Goal: Information Seeking & Learning: Check status

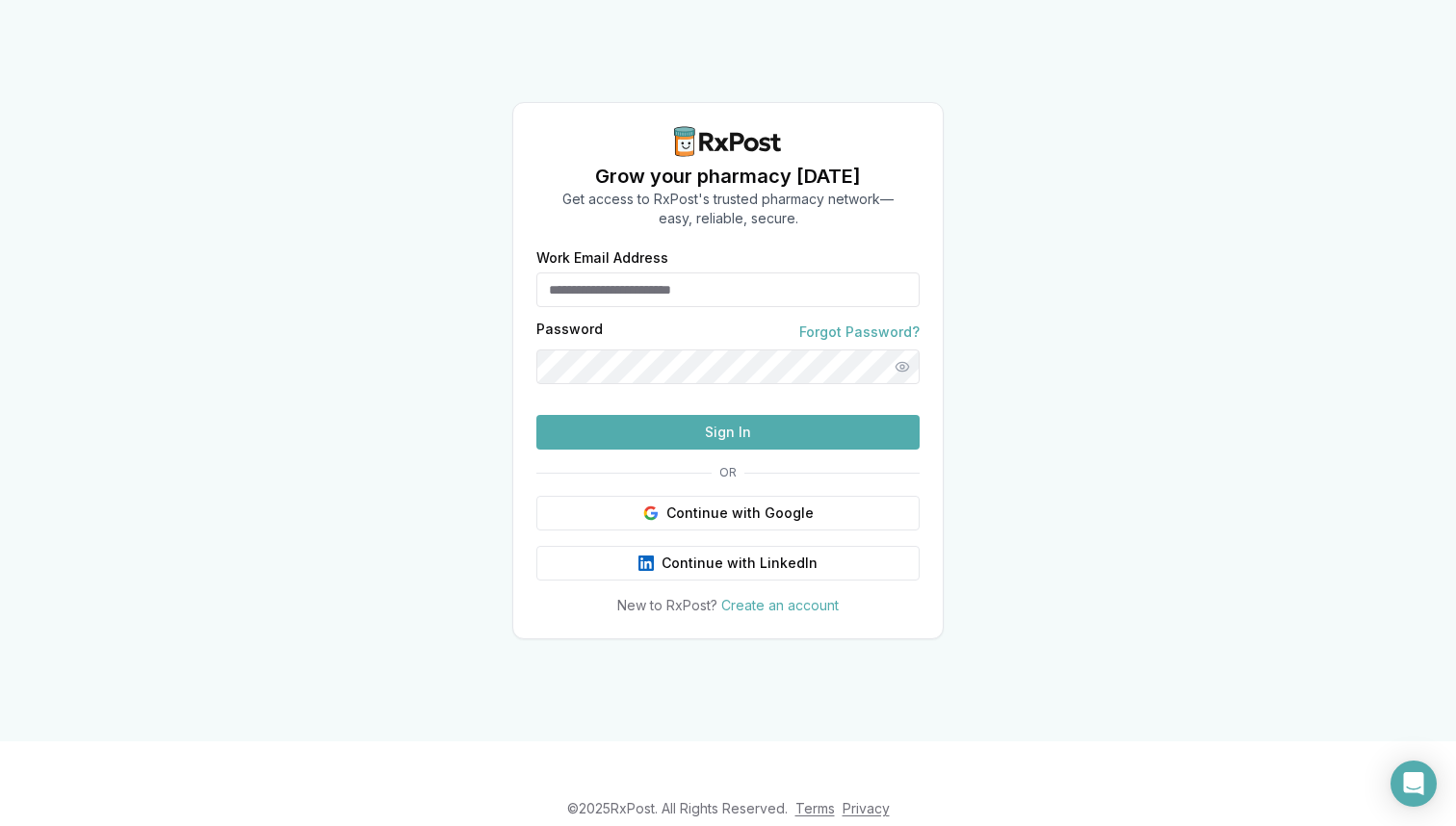
type input "**********"
click at [697, 450] on button "Sign In" at bounding box center [728, 432] width 383 height 34
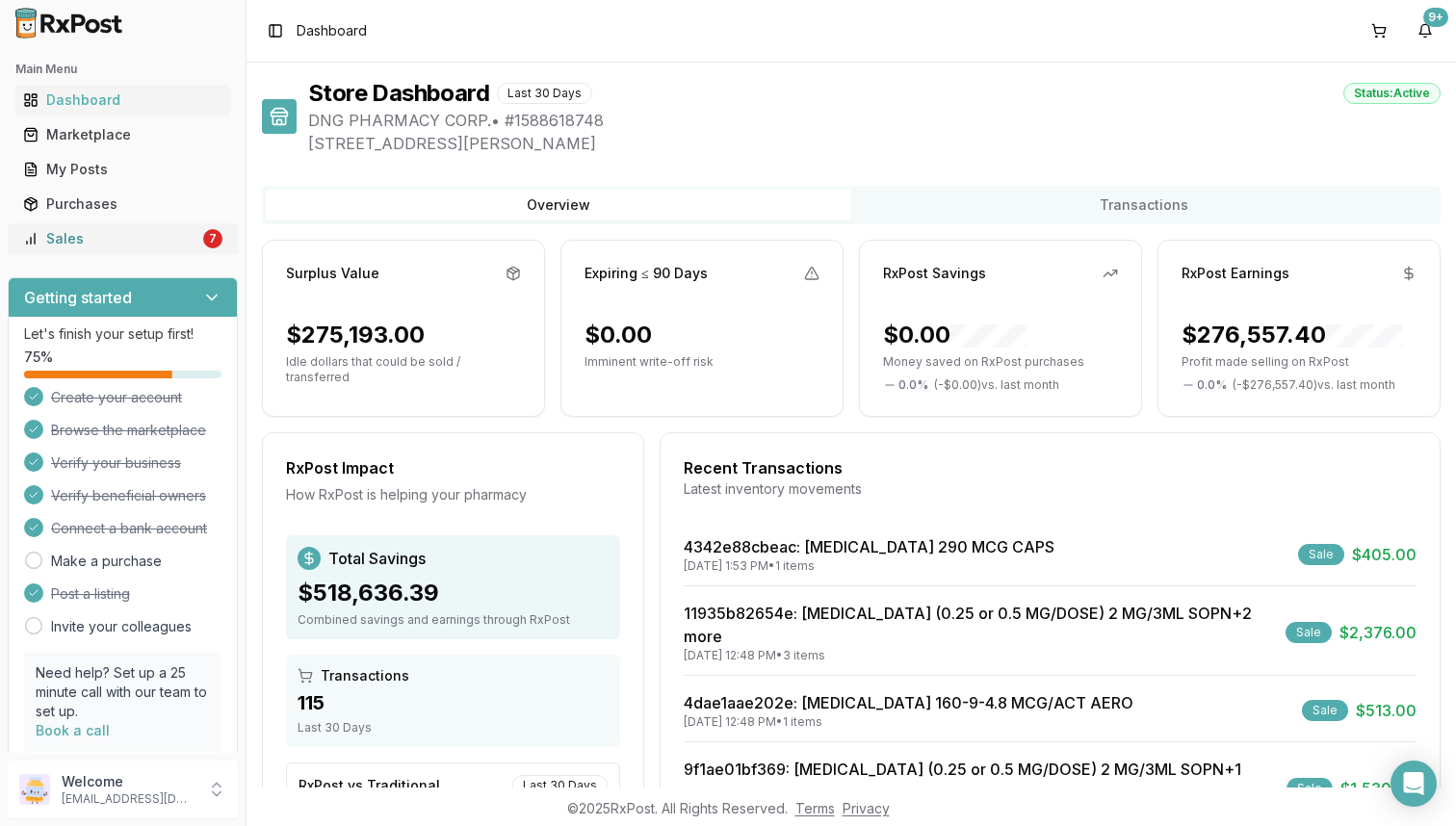
click at [190, 235] on div "Sales" at bounding box center [111, 239] width 176 height 20
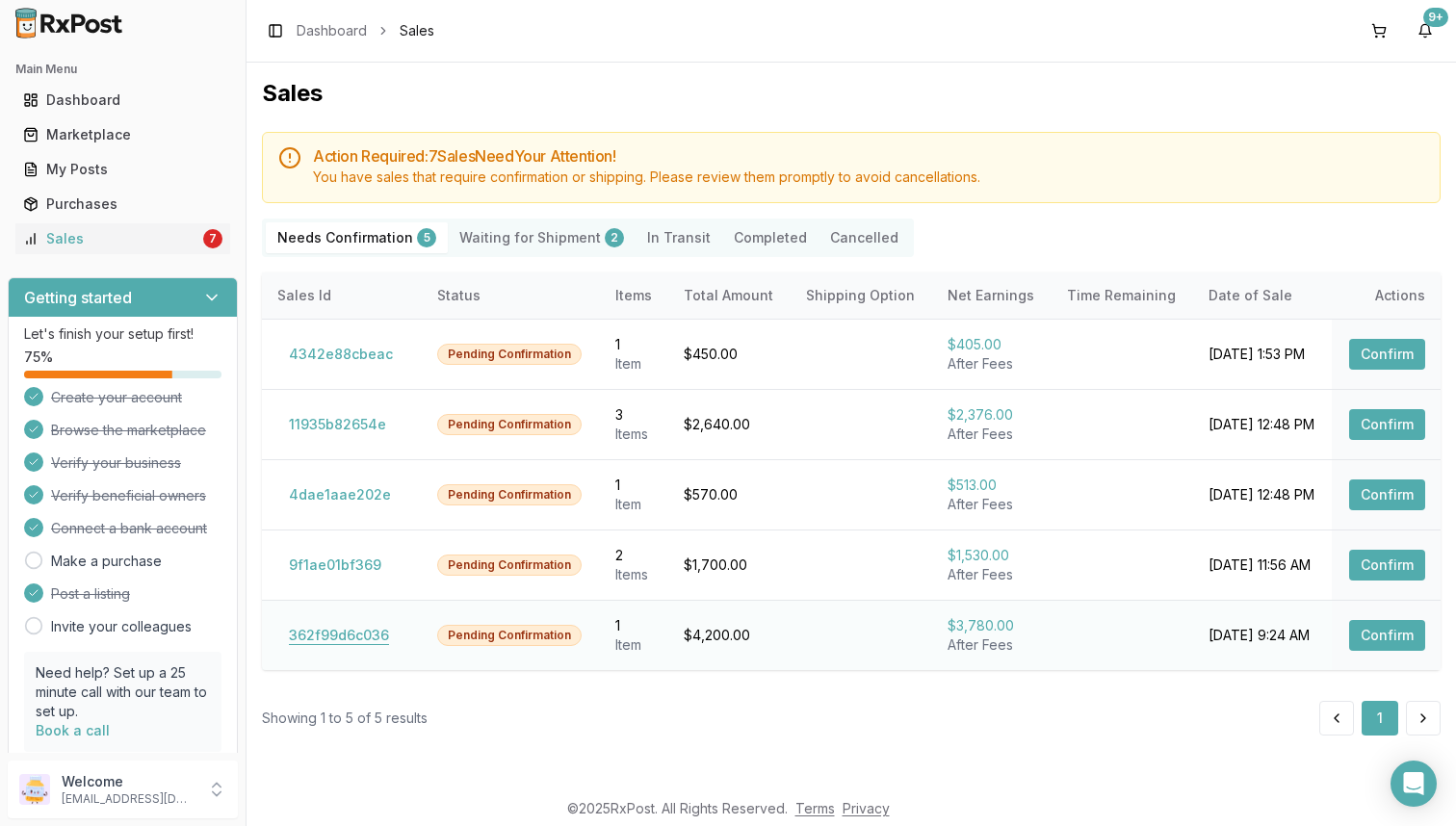
click at [287, 631] on button "362f99d6c036" at bounding box center [339, 635] width 123 height 31
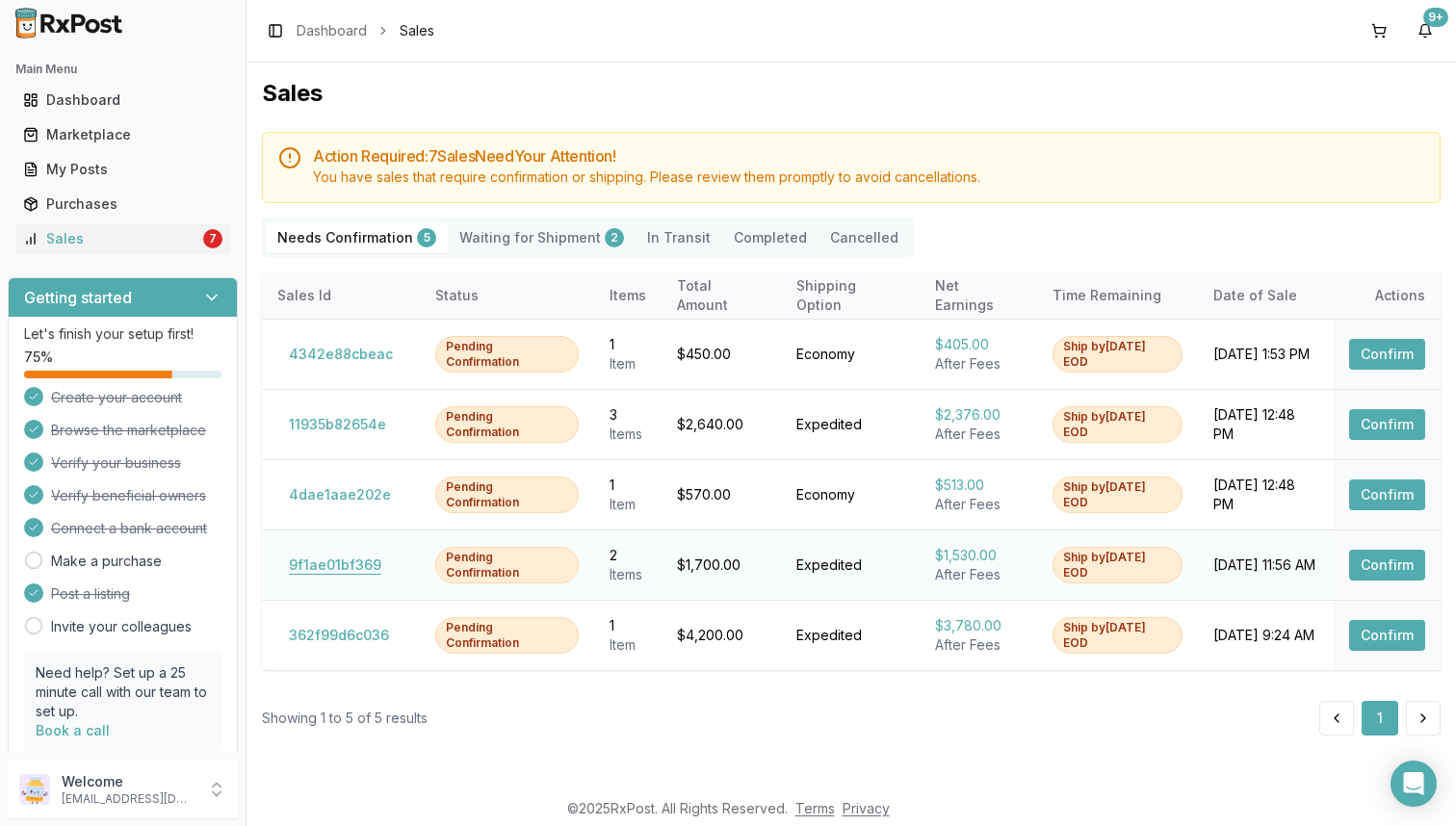
click at [342, 575] on button "9f1ae01bf369" at bounding box center [335, 565] width 115 height 31
click at [352, 488] on button "4dae1aae202e" at bounding box center [340, 496] width 125 height 31
click at [350, 417] on button "11935b82654e" at bounding box center [337, 425] width 120 height 31
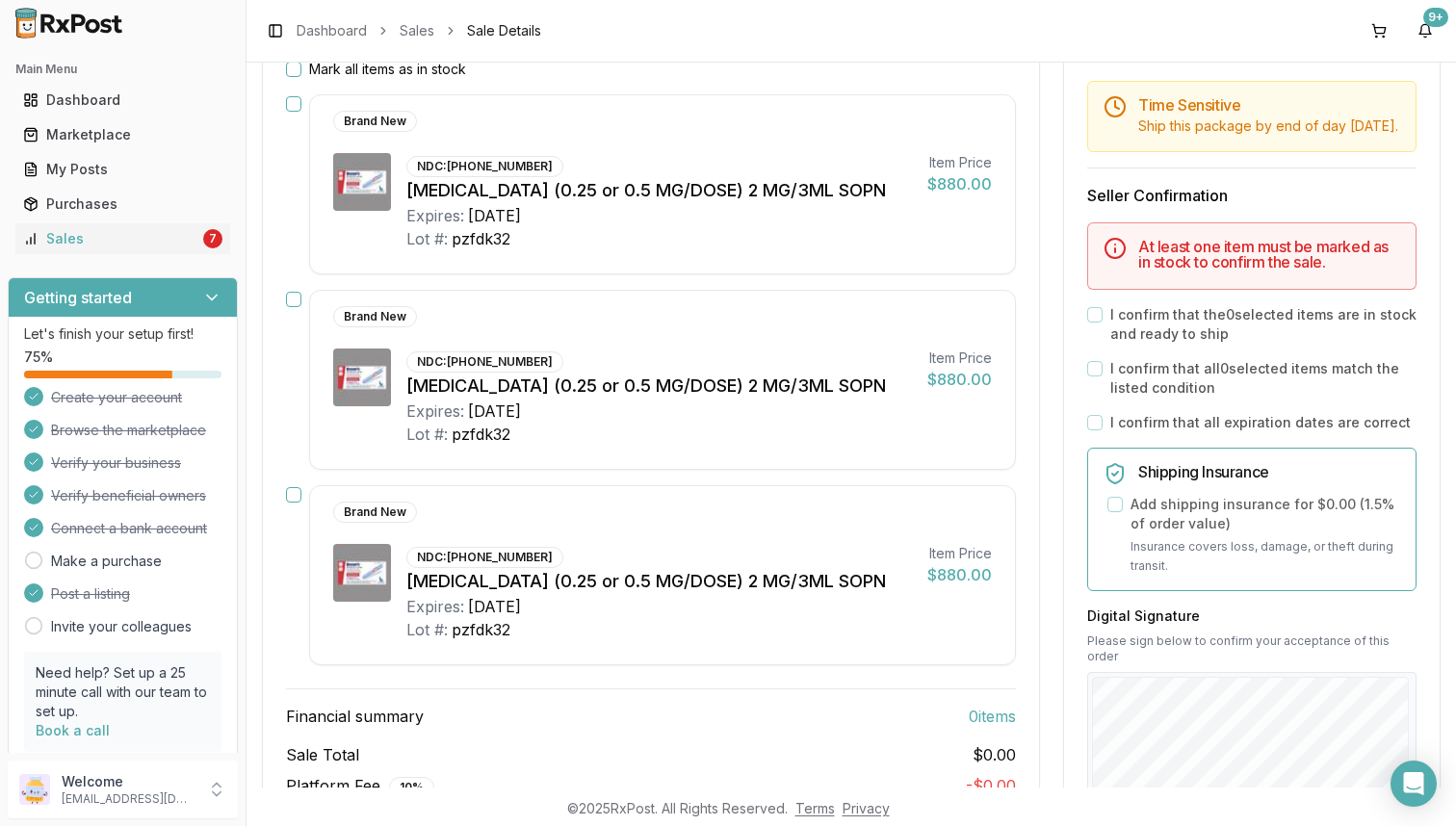
scroll to position [271, 0]
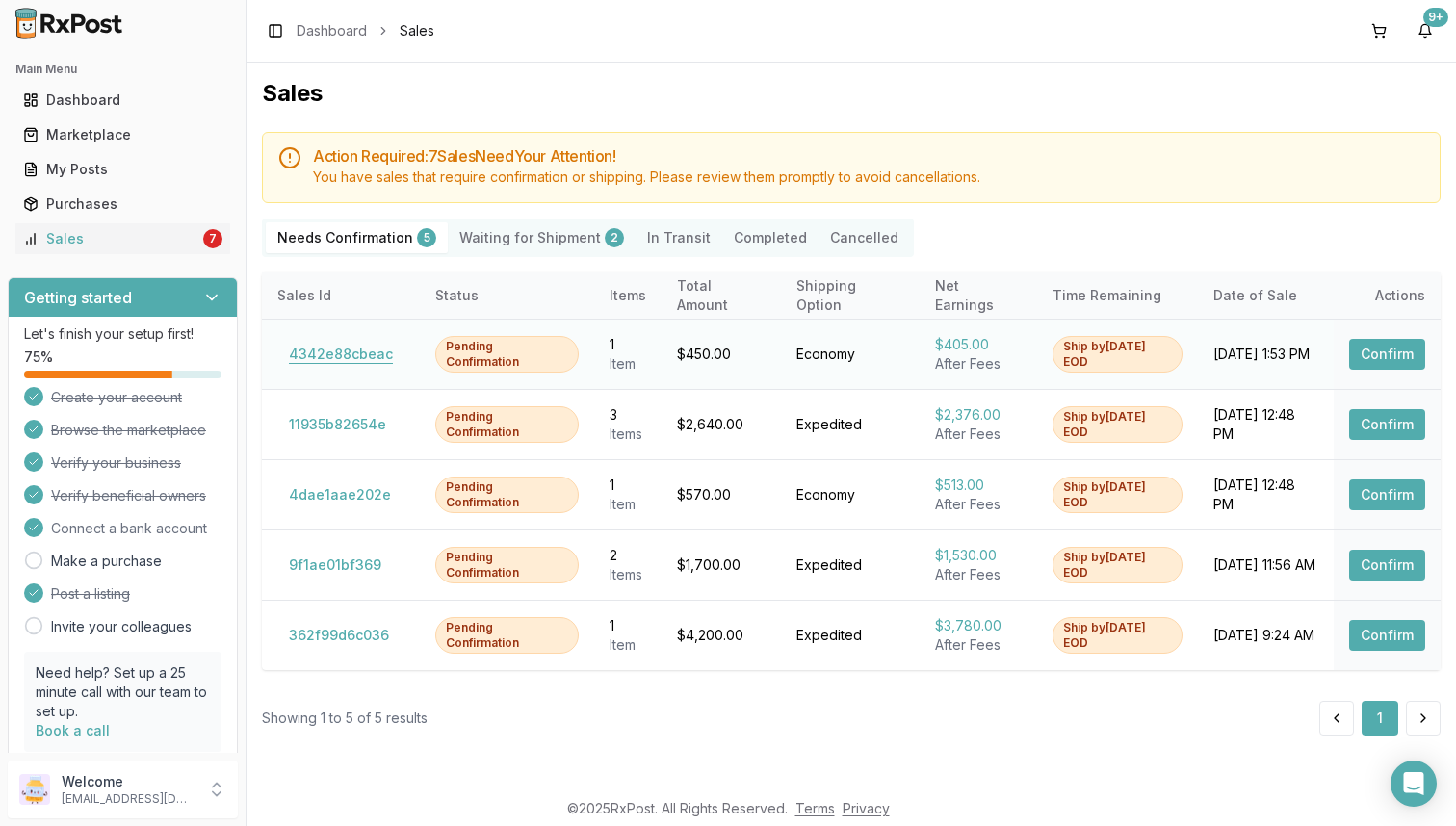
click at [345, 353] on button "4342e88cbeac" at bounding box center [341, 355] width 127 height 31
